Goal: Transaction & Acquisition: Book appointment/travel/reservation

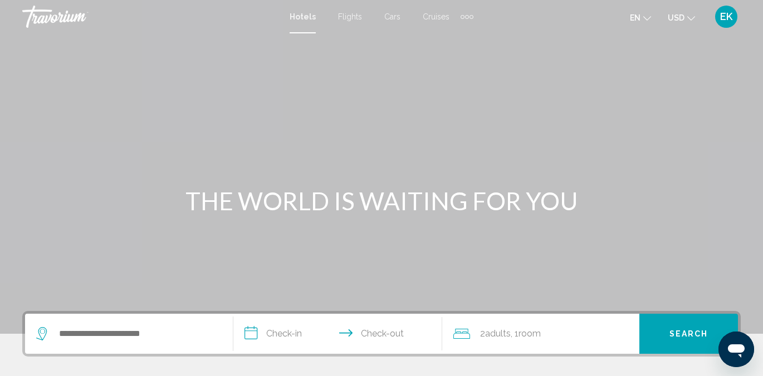
click at [344, 18] on span "Flights" at bounding box center [350, 16] width 24 height 9
click at [186, 332] on input "Search widget" at bounding box center [137, 334] width 158 height 17
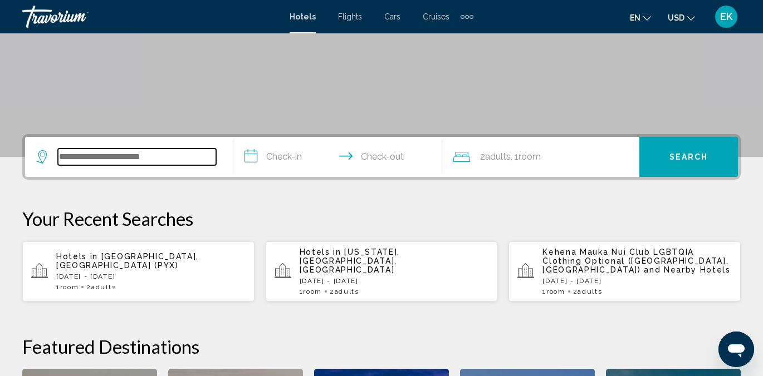
scroll to position [275, 0]
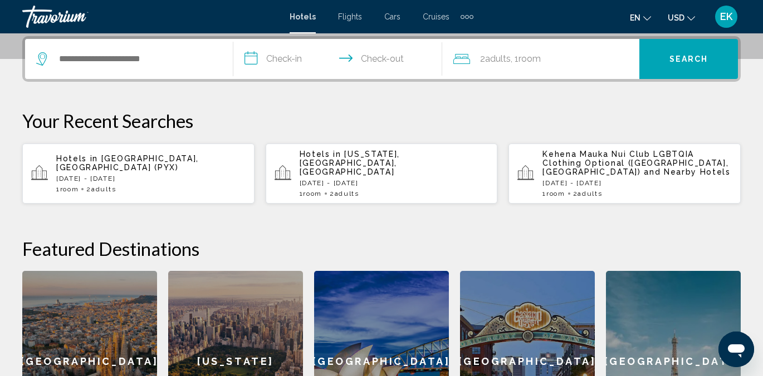
click at [351, 20] on span "Flights" at bounding box center [350, 16] width 24 height 9
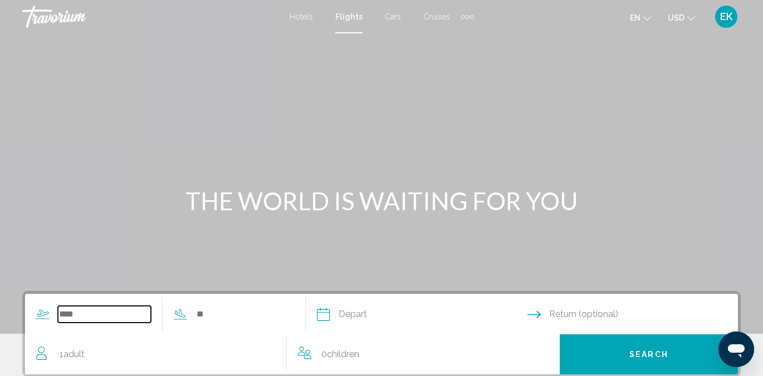
click at [64, 317] on input "Search widget" at bounding box center [104, 314] width 93 height 17
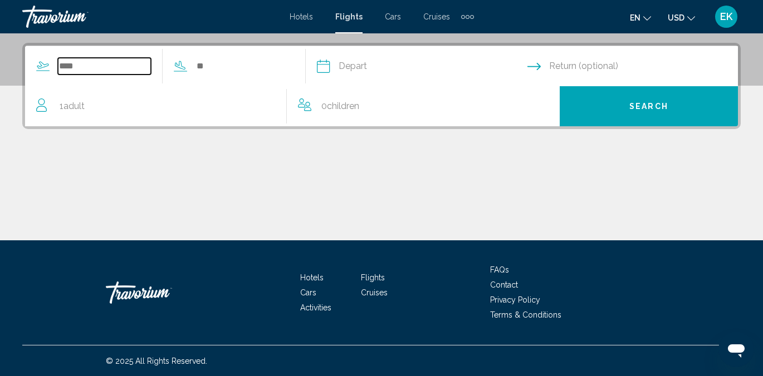
scroll to position [249, 0]
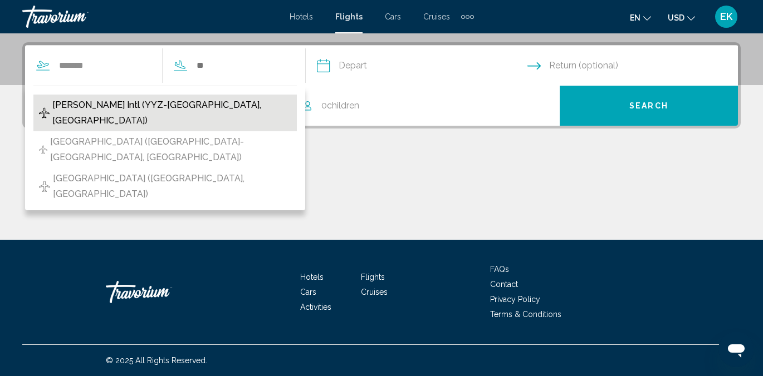
click at [183, 111] on span "[PERSON_NAME] Intl (YYZ-[GEOGRAPHIC_DATA], [GEOGRAPHIC_DATA])" at bounding box center [171, 112] width 239 height 31
type input "**********"
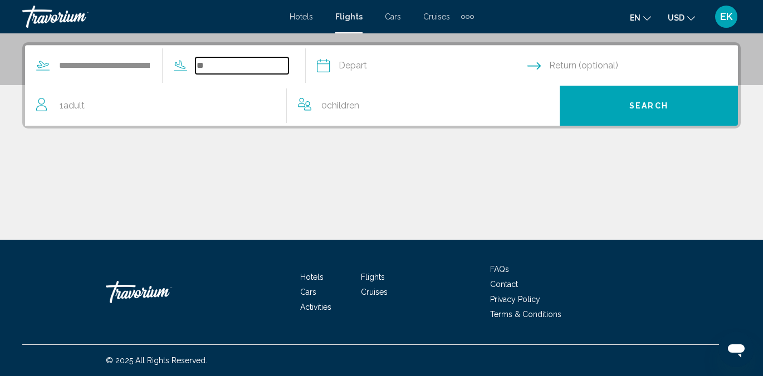
click at [225, 72] on input "Search widget" at bounding box center [241, 65] width 93 height 17
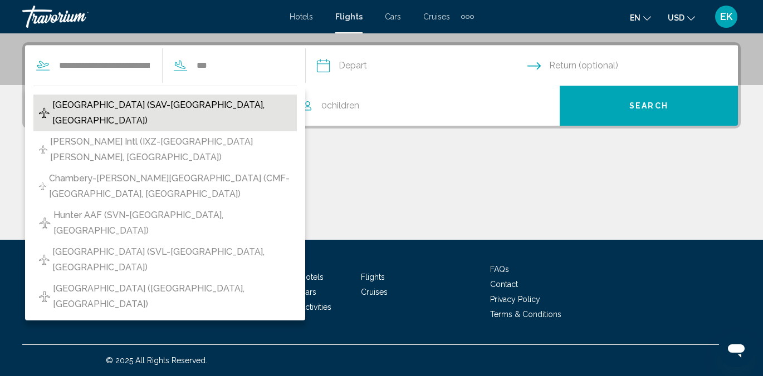
click at [210, 102] on span "[GEOGRAPHIC_DATA] (SAV-[GEOGRAPHIC_DATA], [GEOGRAPHIC_DATA])" at bounding box center [171, 112] width 239 height 31
type input "**********"
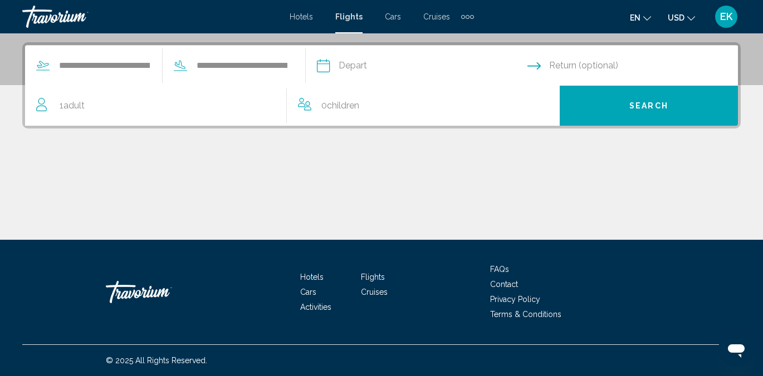
click at [376, 74] on input "Depart date" at bounding box center [421, 67] width 215 height 43
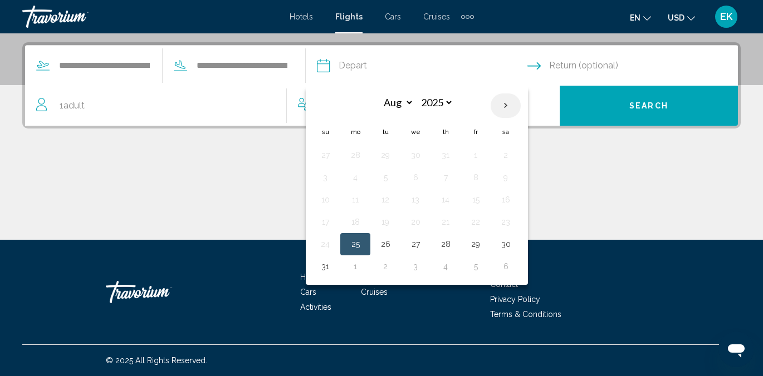
click at [514, 109] on th "Next month" at bounding box center [505, 106] width 30 height 24
select select "*"
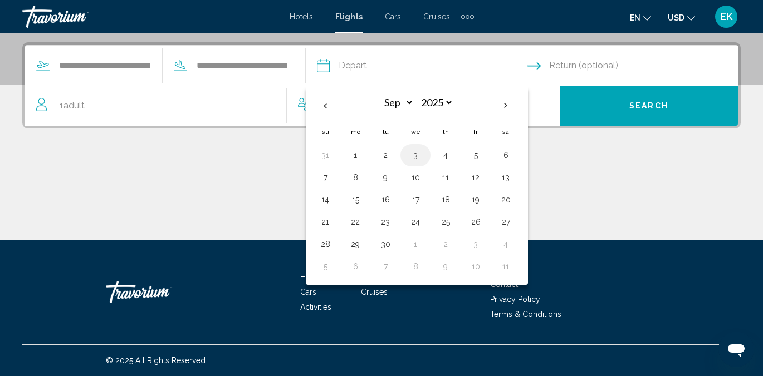
click at [424, 156] on button "3" at bounding box center [415, 156] width 18 height 16
type input "**********"
select select "*"
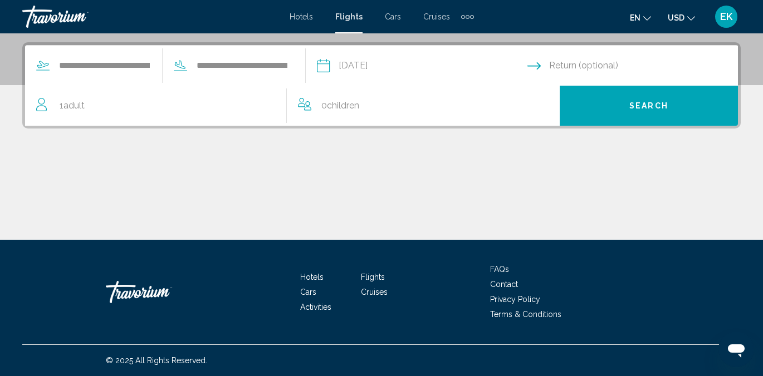
click at [552, 65] on input "Return date" at bounding box center [634, 67] width 215 height 43
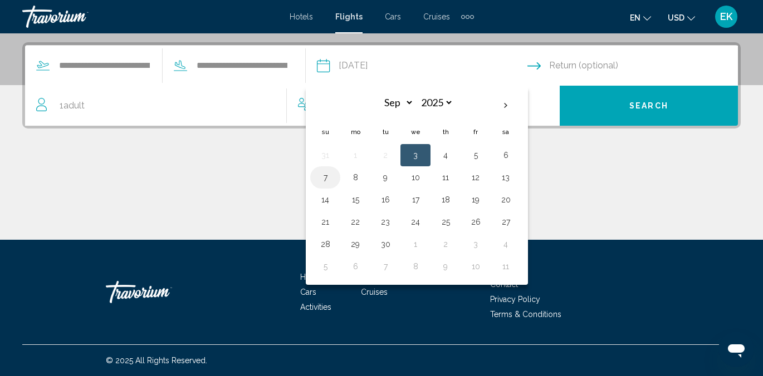
click at [329, 176] on button "7" at bounding box center [325, 178] width 18 height 16
type input "**********"
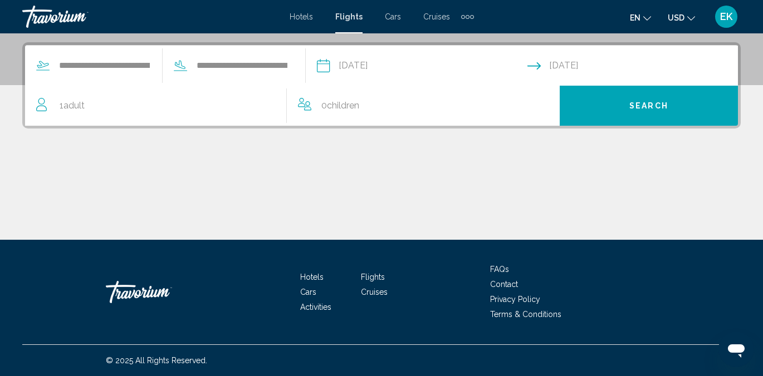
click at [636, 102] on span "Search" at bounding box center [648, 106] width 39 height 9
